Goal: Information Seeking & Learning: Learn about a topic

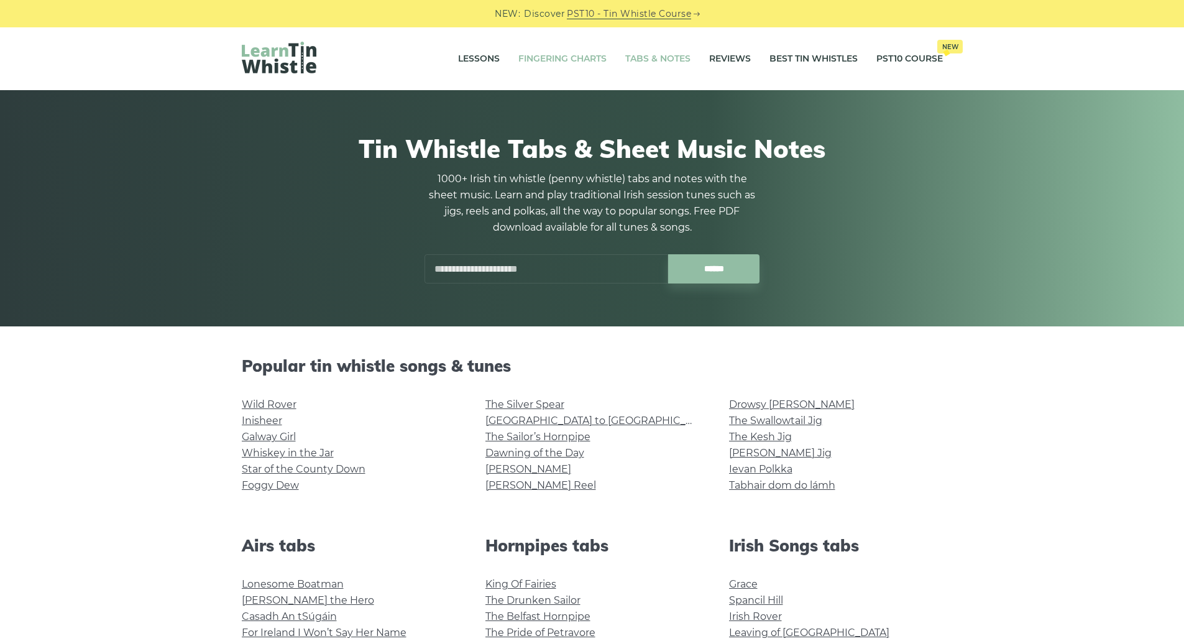
click at [571, 58] on link "Fingering Charts" at bounding box center [562, 59] width 88 height 31
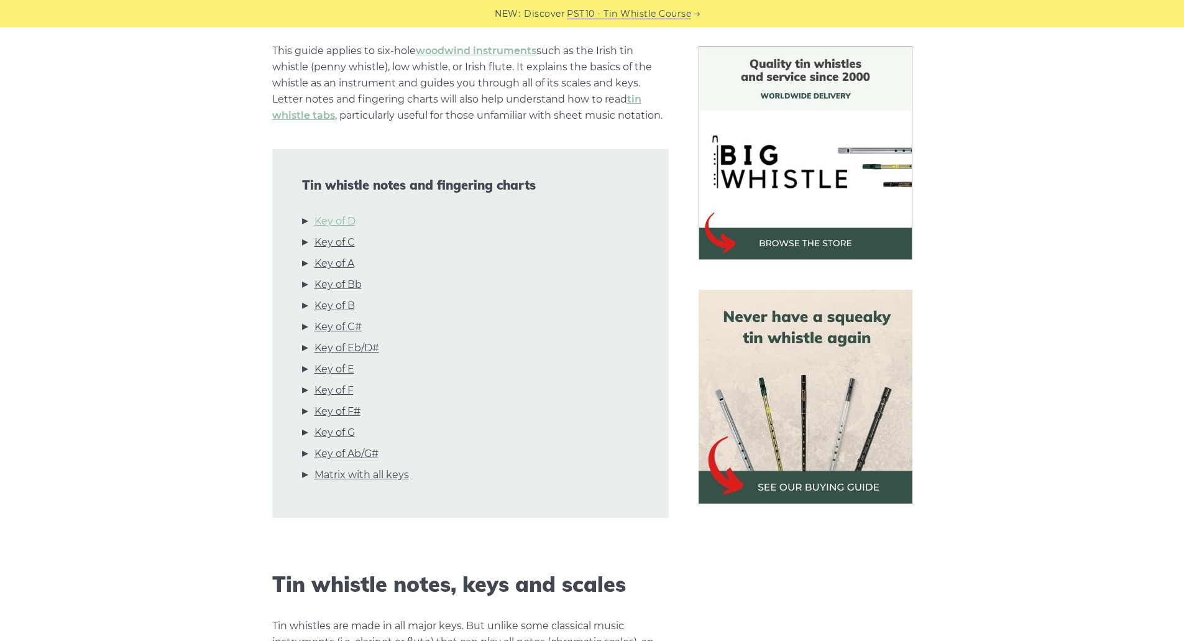
click at [349, 222] on link "Key of D" at bounding box center [335, 221] width 41 height 16
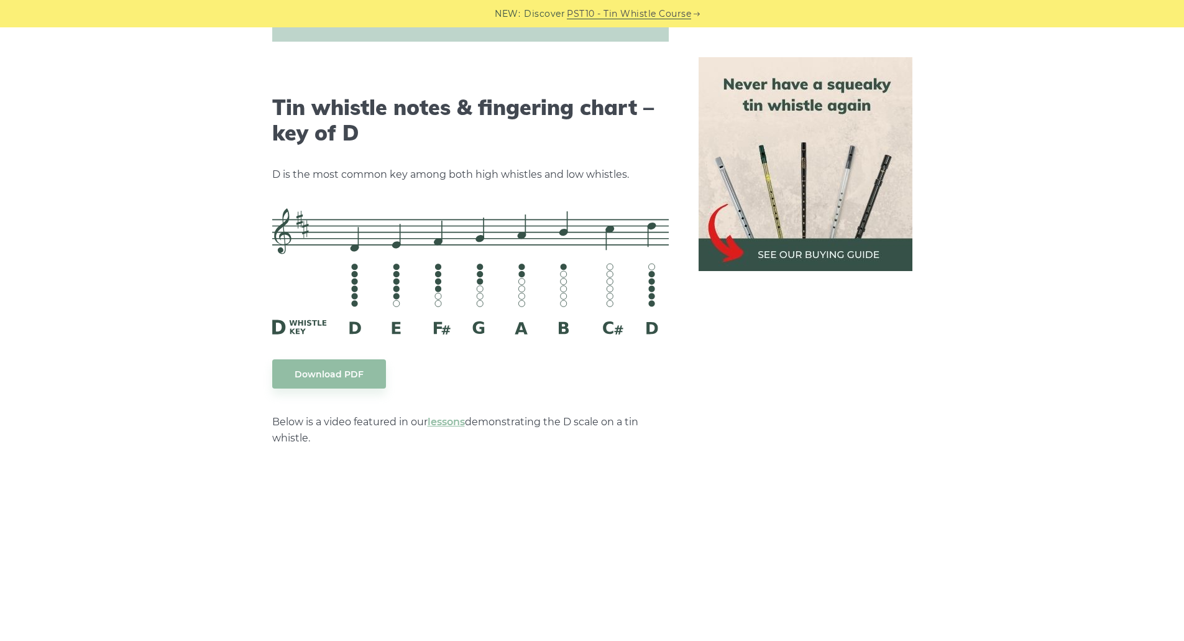
scroll to position [1888, 0]
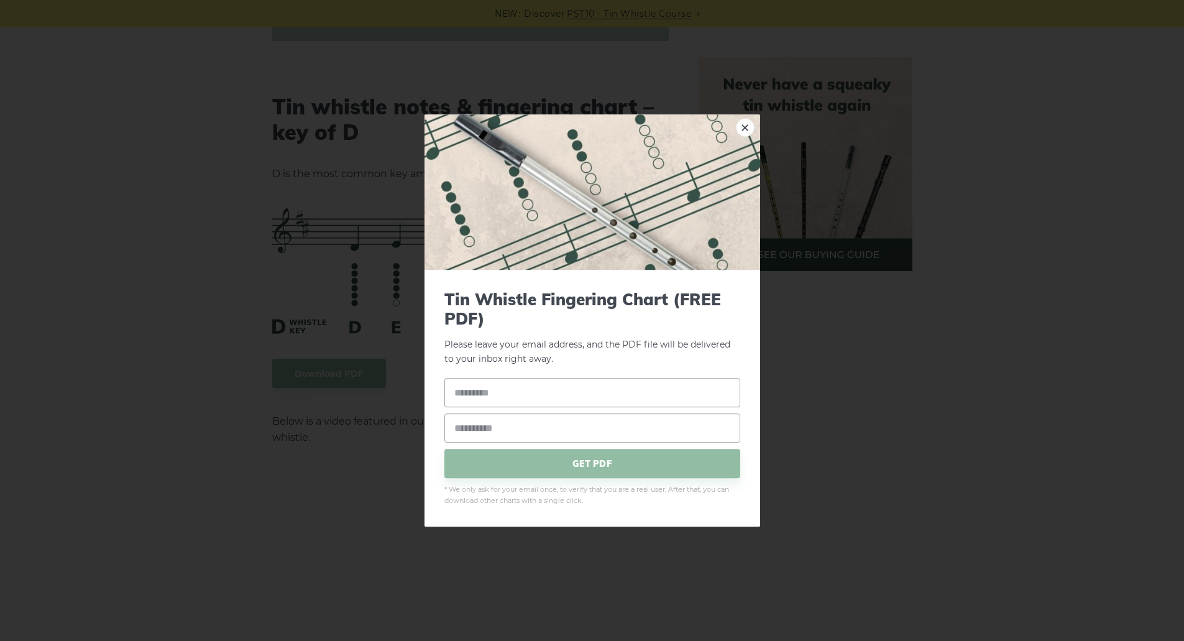
click at [229, 300] on div "× Tin Whistle Fingering Chart (FREE PDF) Please leave your email address, and t…" at bounding box center [592, 320] width 1184 height 641
click at [744, 121] on link "×" at bounding box center [745, 127] width 19 height 19
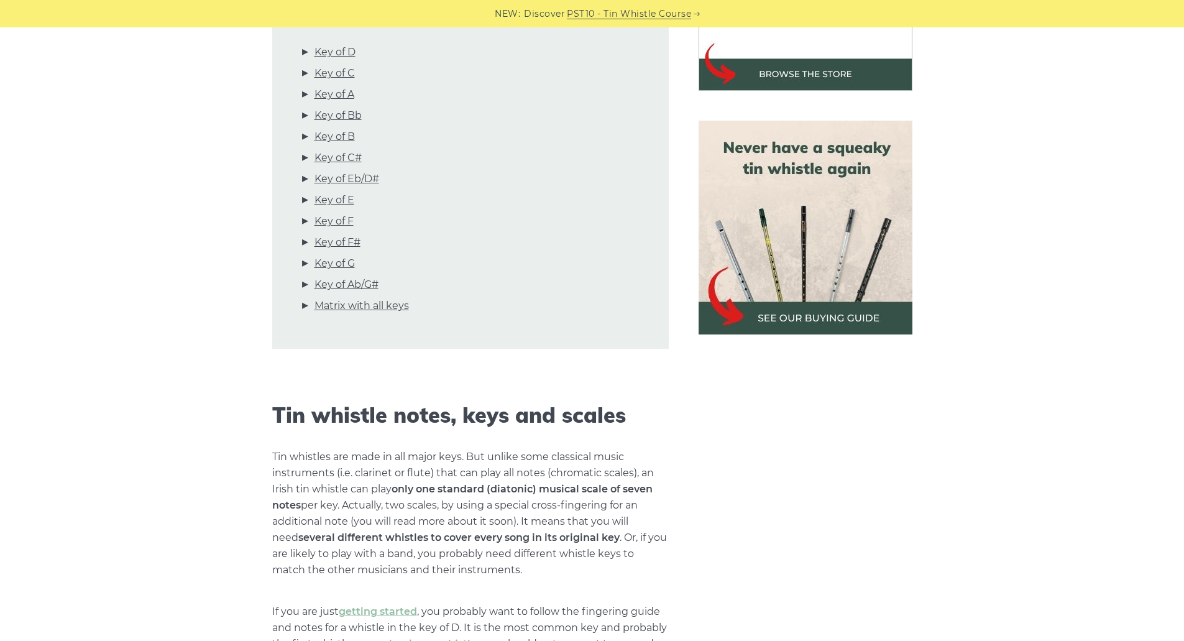
scroll to position [0, 0]
